Goal: Task Accomplishment & Management: Manage account settings

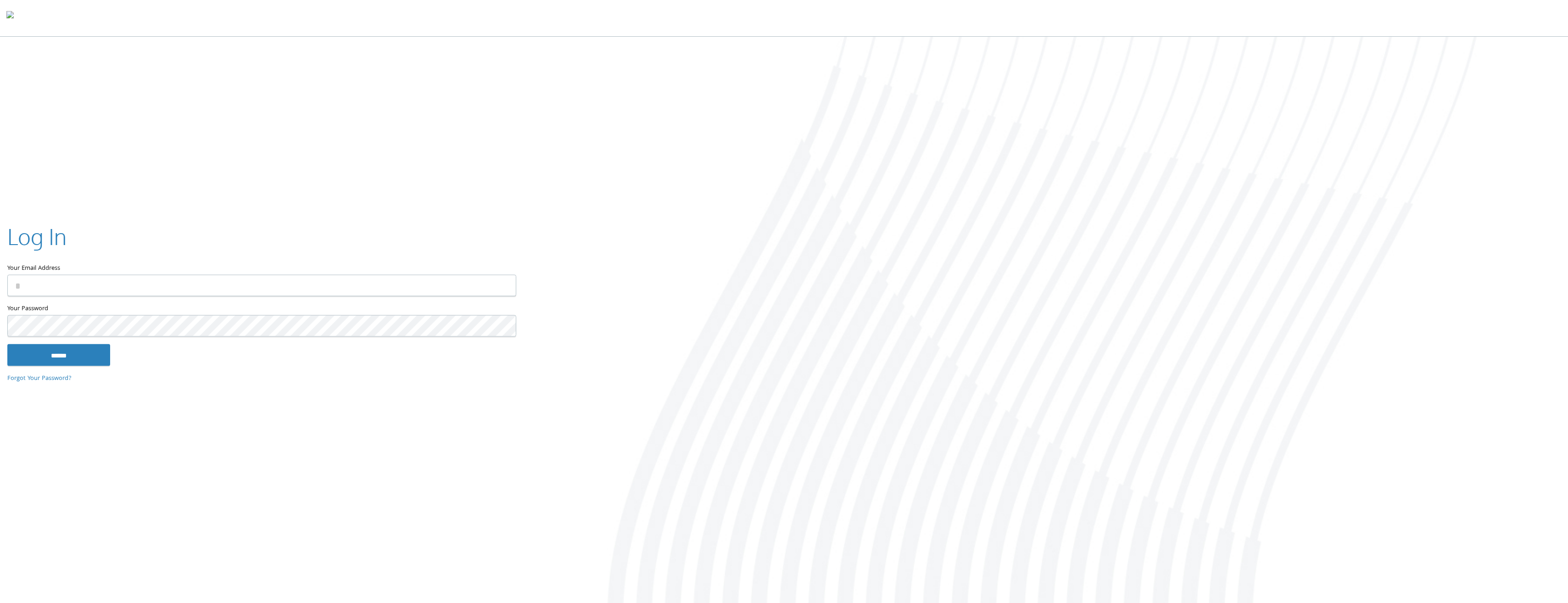
click at [194, 282] on input "Your Email Address" at bounding box center [262, 285] width 509 height 21
click at [79, 290] on input "Your Email Address" at bounding box center [262, 285] width 509 height 21
type input "**********"
click at [59, 347] on input "******" at bounding box center [58, 355] width 103 height 22
